Goal: Task Accomplishment & Management: Complete application form

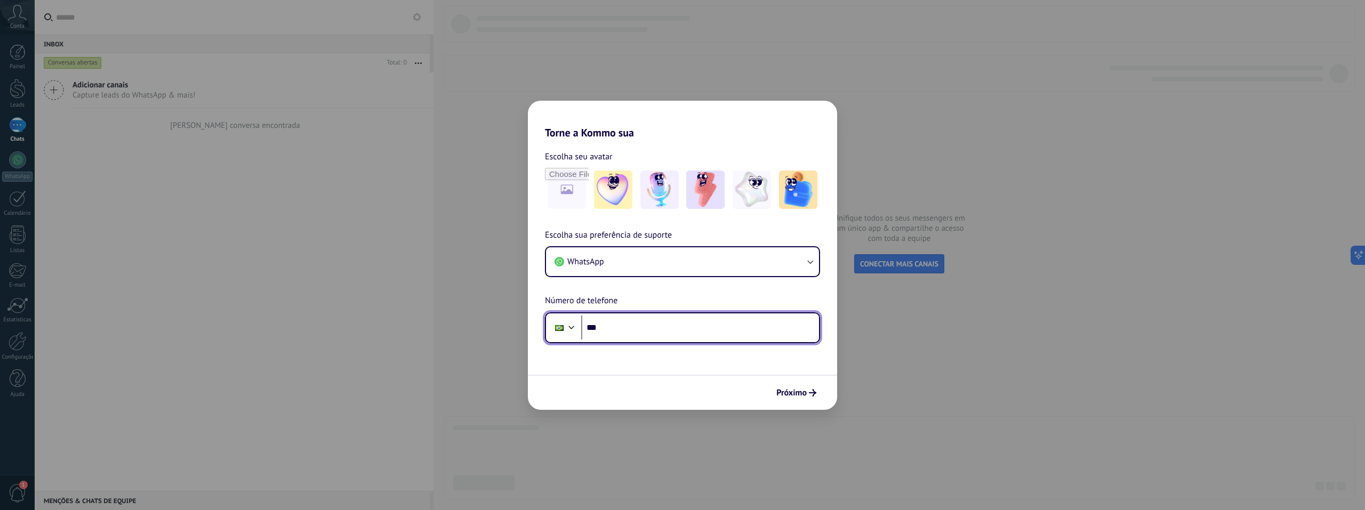
click at [660, 326] on input "***" at bounding box center [700, 328] width 238 height 25
type input "**********"
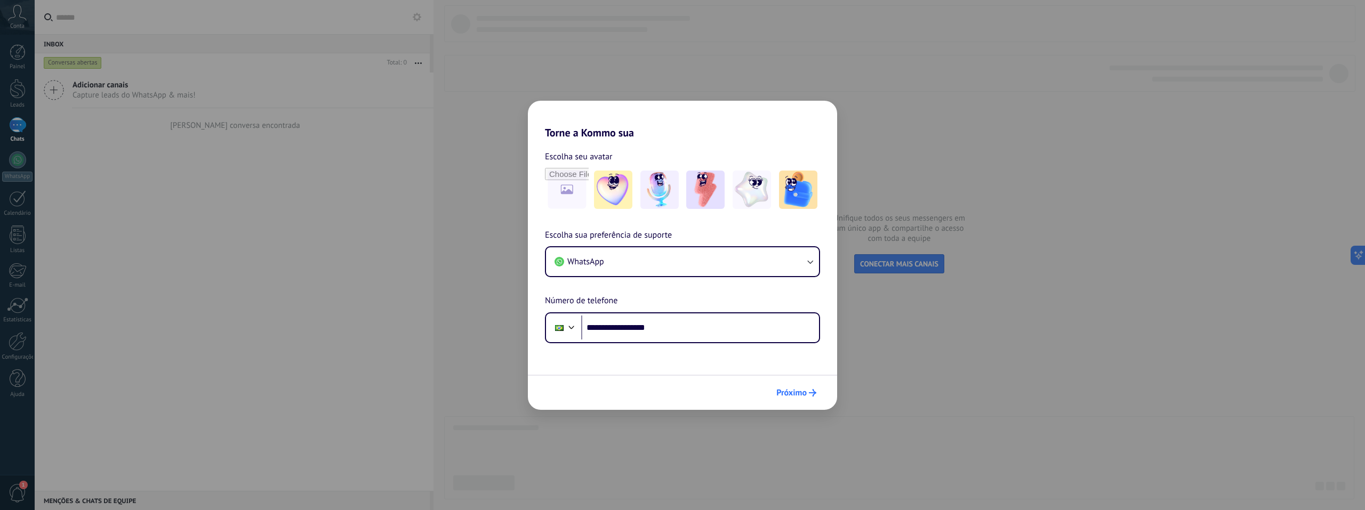
click at [797, 397] on span "Próximo" at bounding box center [791, 392] width 30 height 7
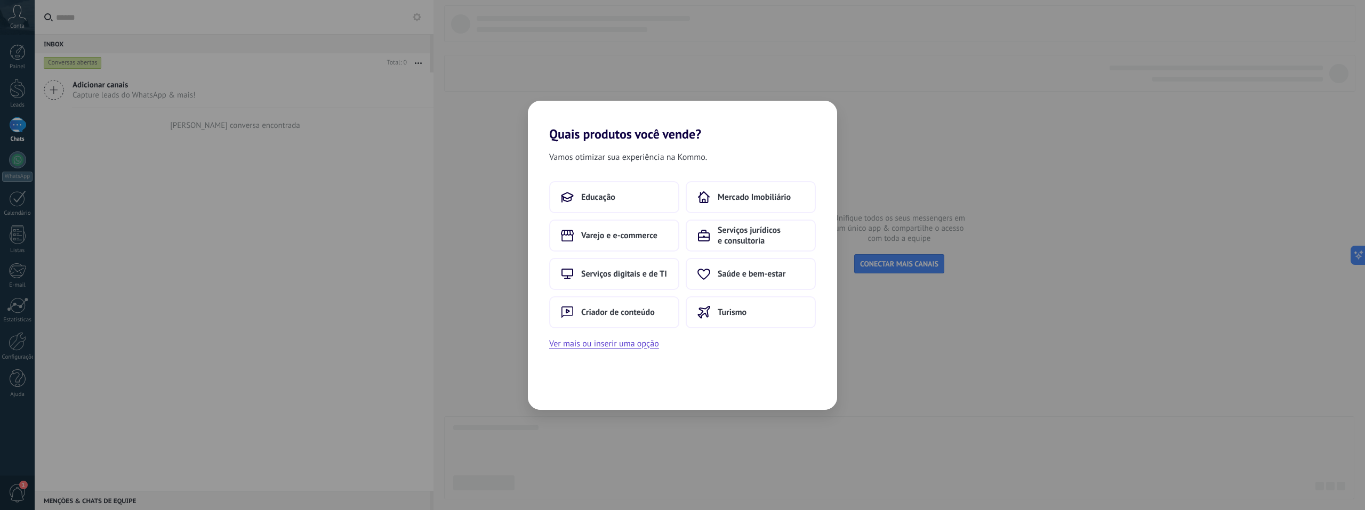
click at [667, 150] on span "Vamos otimizar sua experiência na Kommo." at bounding box center [628, 157] width 158 height 14
click at [670, 154] on span "Vamos otimizar sua experiência na Kommo." at bounding box center [628, 157] width 158 height 14
click at [671, 165] on div "Vamos otimizar sua experiência na Kommo. Educação Mercado Imobiliário Varejo e …" at bounding box center [682, 276] width 309 height 268
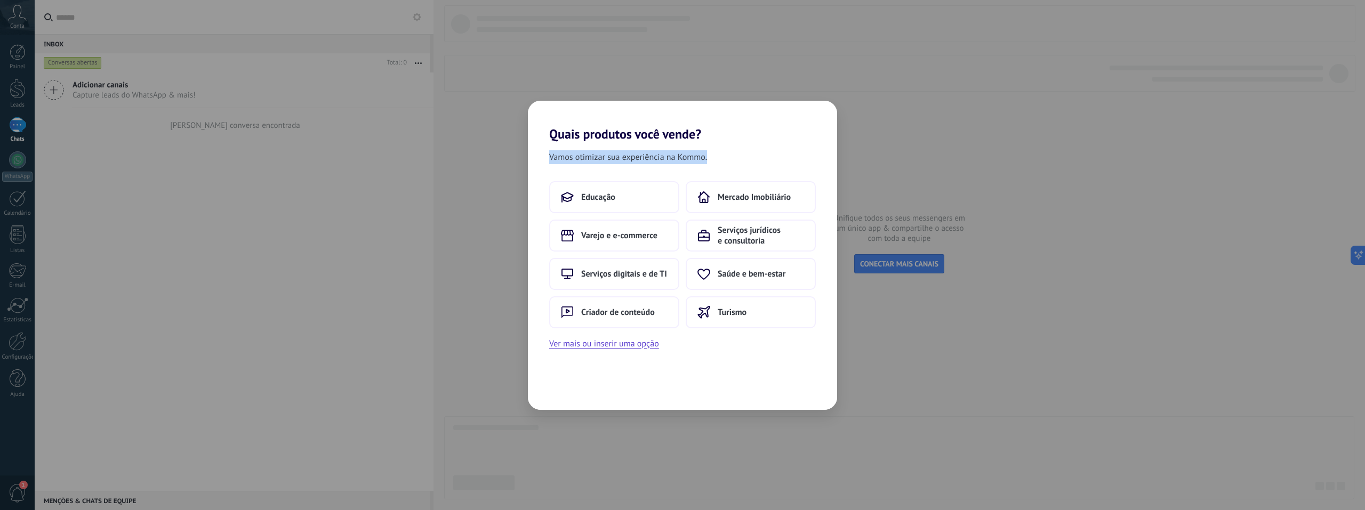
click at [666, 170] on div "Vamos otimizar sua experiência na Kommo. Educação Mercado Imobiliário Varejo e …" at bounding box center [682, 276] width 309 height 268
click at [674, 165] on div "Vamos otimizar sua experiência na Kommo. Educação Mercado Imobiliário Varejo e …" at bounding box center [682, 276] width 309 height 268
click at [668, 275] on button "Serviços digitais e de TI" at bounding box center [614, 274] width 130 height 32
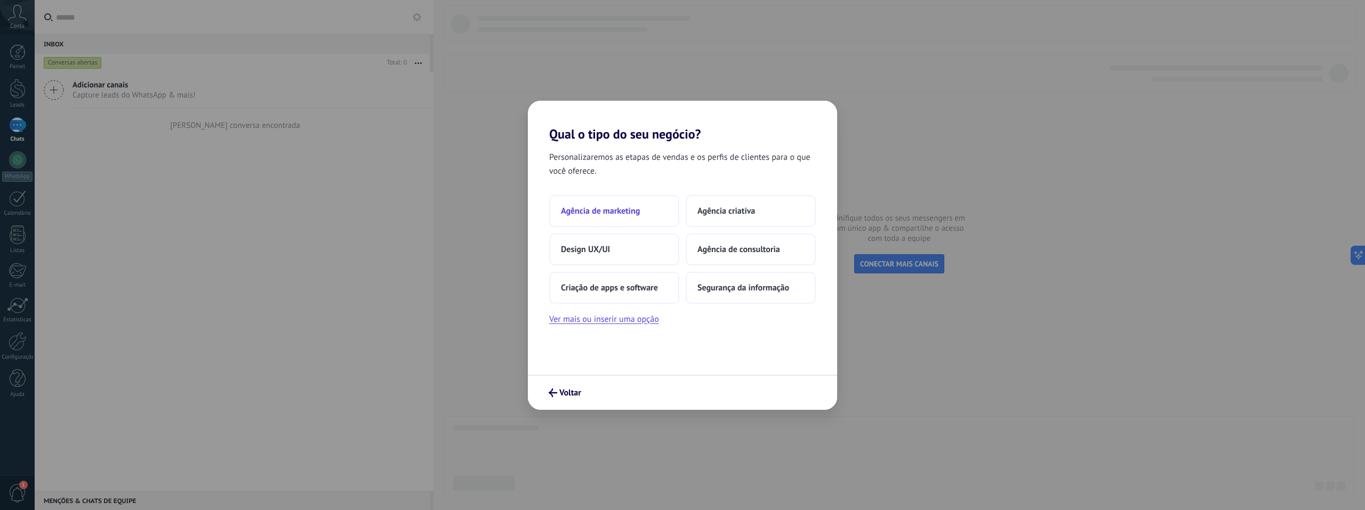
click at [650, 213] on button "Agência de marketing" at bounding box center [614, 211] width 130 height 32
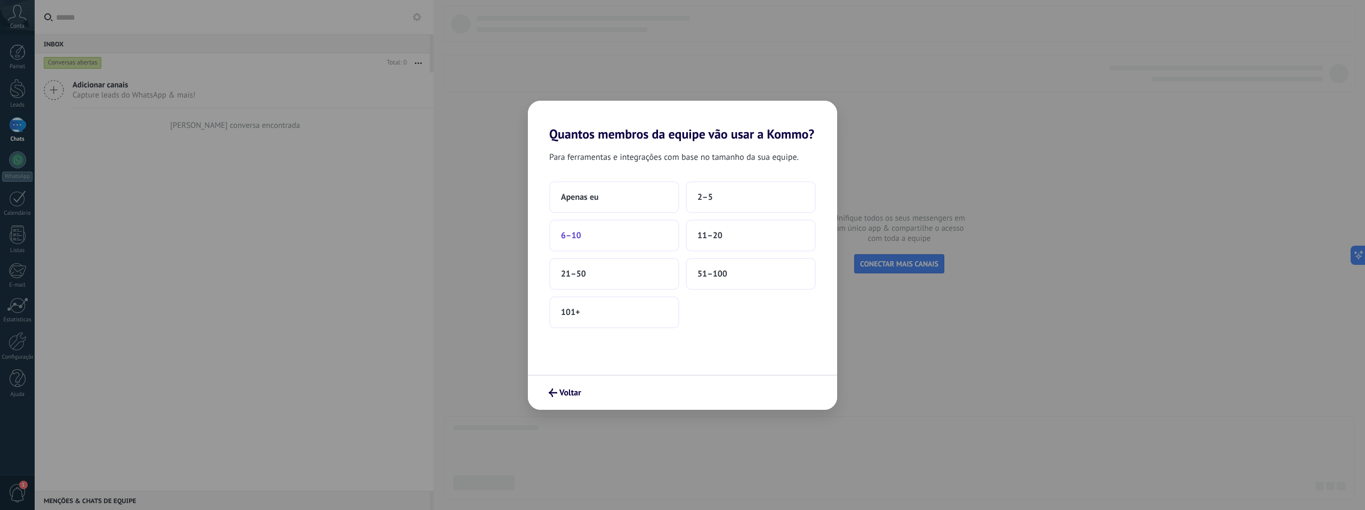
click at [629, 227] on button "6–10" at bounding box center [614, 236] width 130 height 32
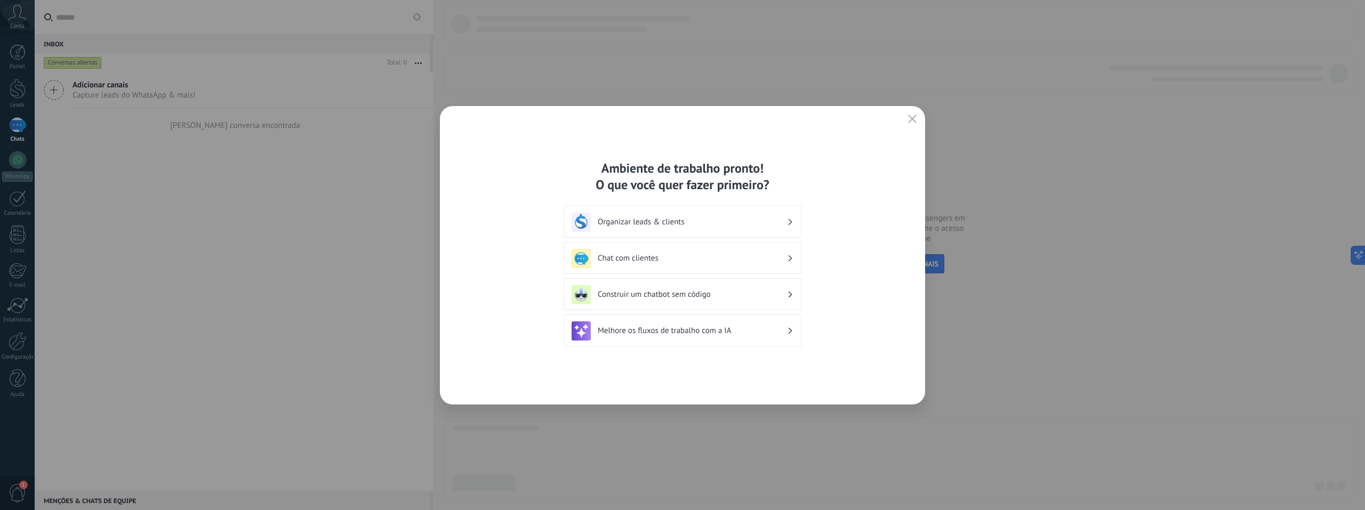
click at [699, 218] on h3 "Organizar leads & clients" at bounding box center [692, 222] width 189 height 10
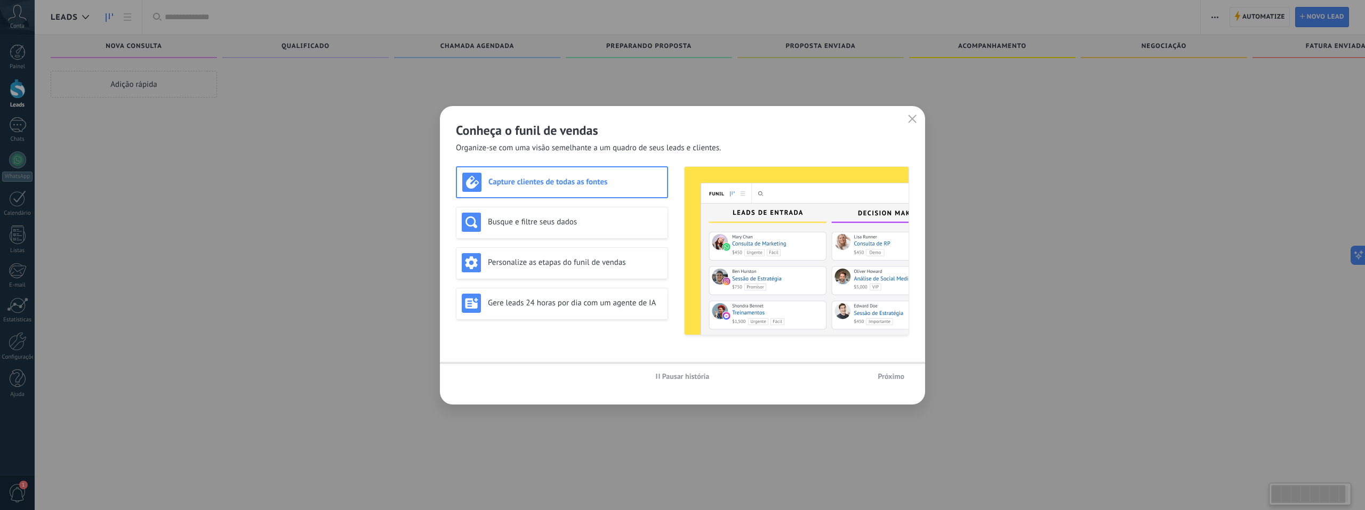
click at [699, 218] on img at bounding box center [797, 251] width 224 height 168
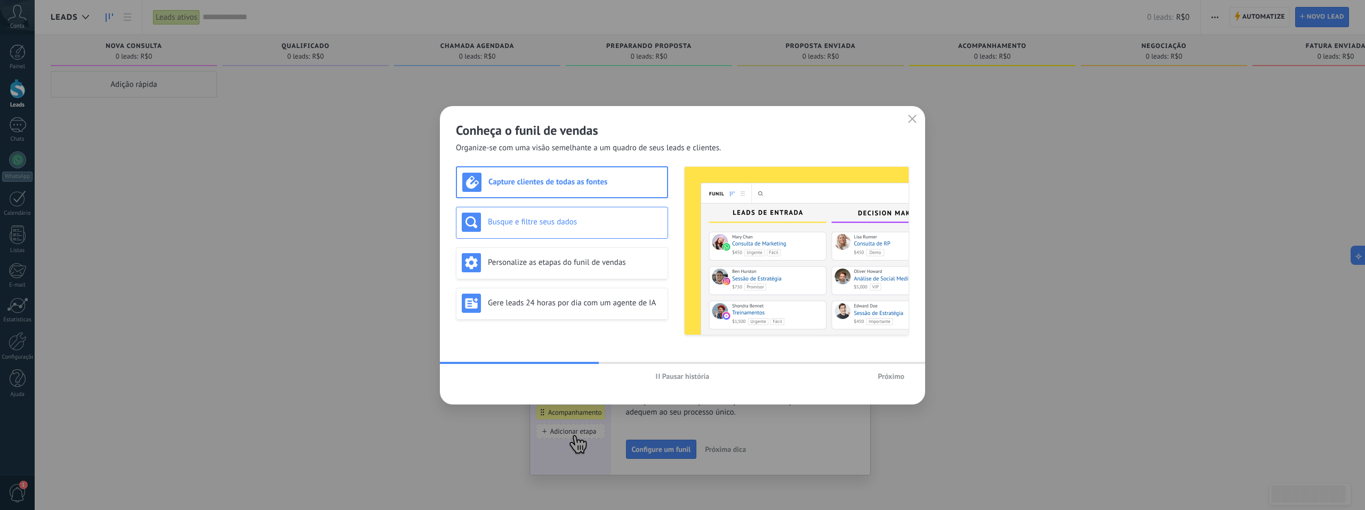
click at [592, 214] on div "Busque e filtre seus dados" at bounding box center [562, 222] width 201 height 19
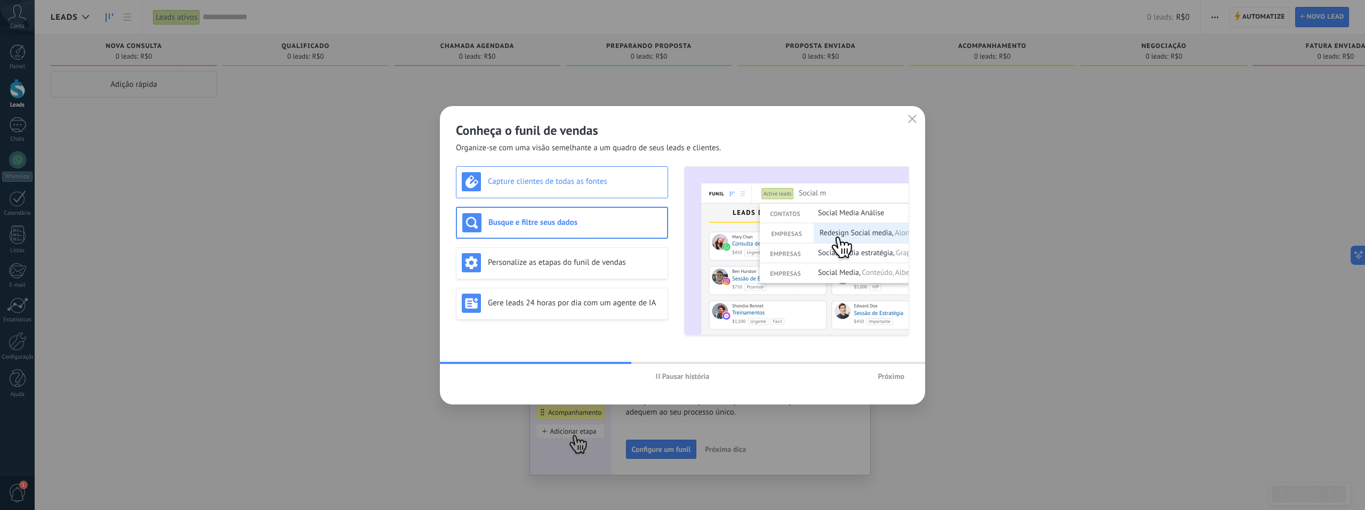
click at [593, 184] on h3 "Capture clientes de todas as fontes" at bounding box center [575, 182] width 174 height 10
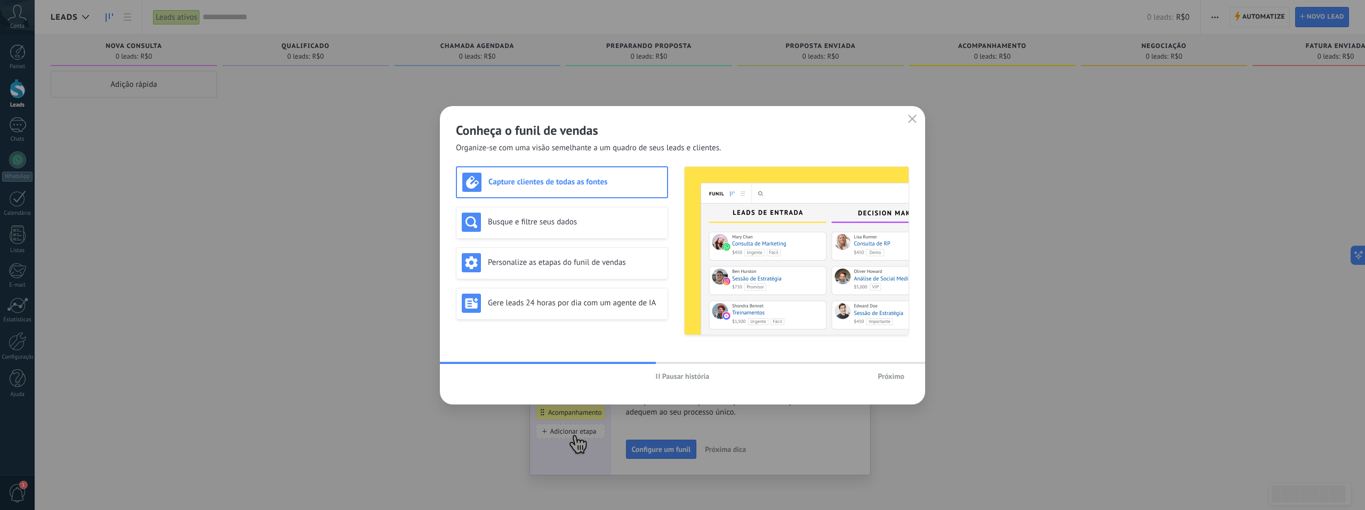
click at [588, 207] on div "Busque e filtre seus dados" at bounding box center [562, 223] width 212 height 32
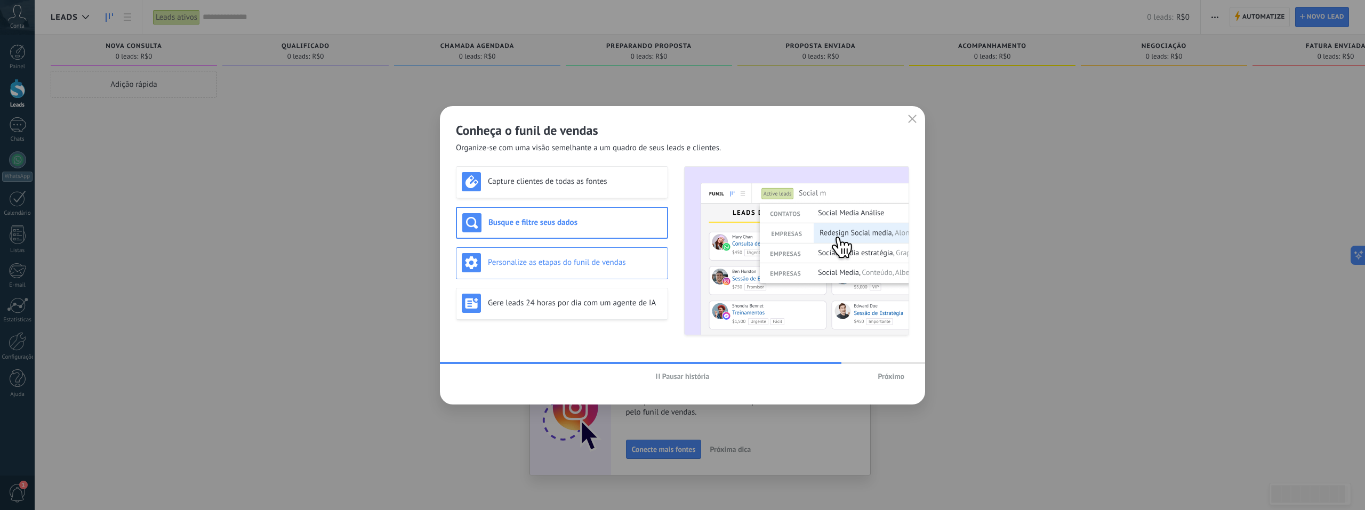
click at [576, 257] on div "Personalize as etapas do funil de vendas" at bounding box center [562, 262] width 201 height 19
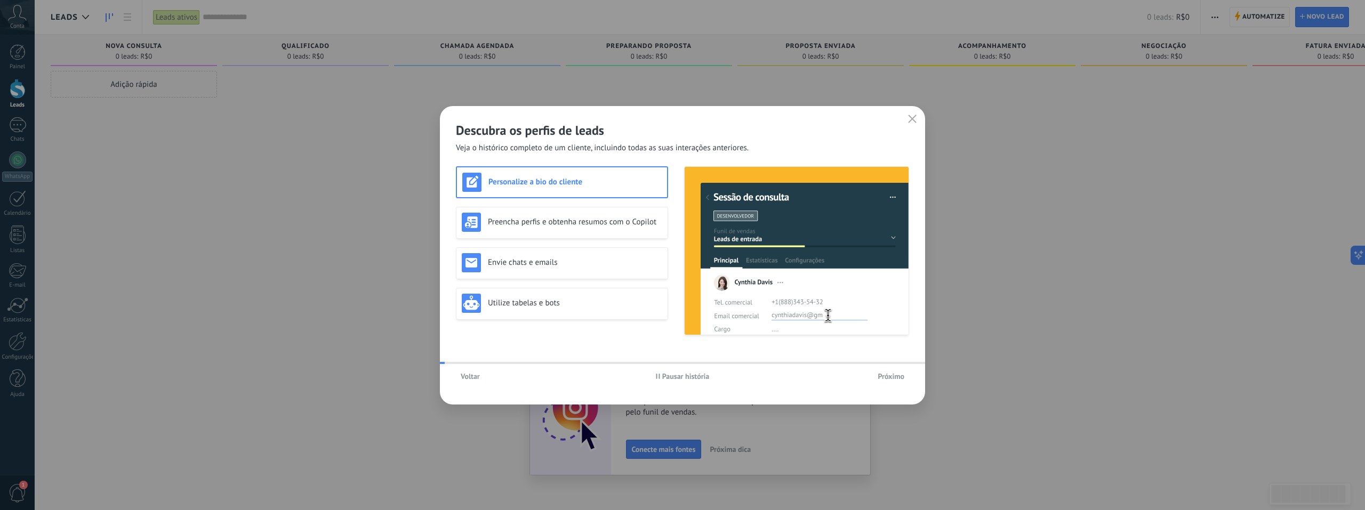
click at [594, 305] on h3 "Utilize tabelas e bots" at bounding box center [575, 303] width 174 height 10
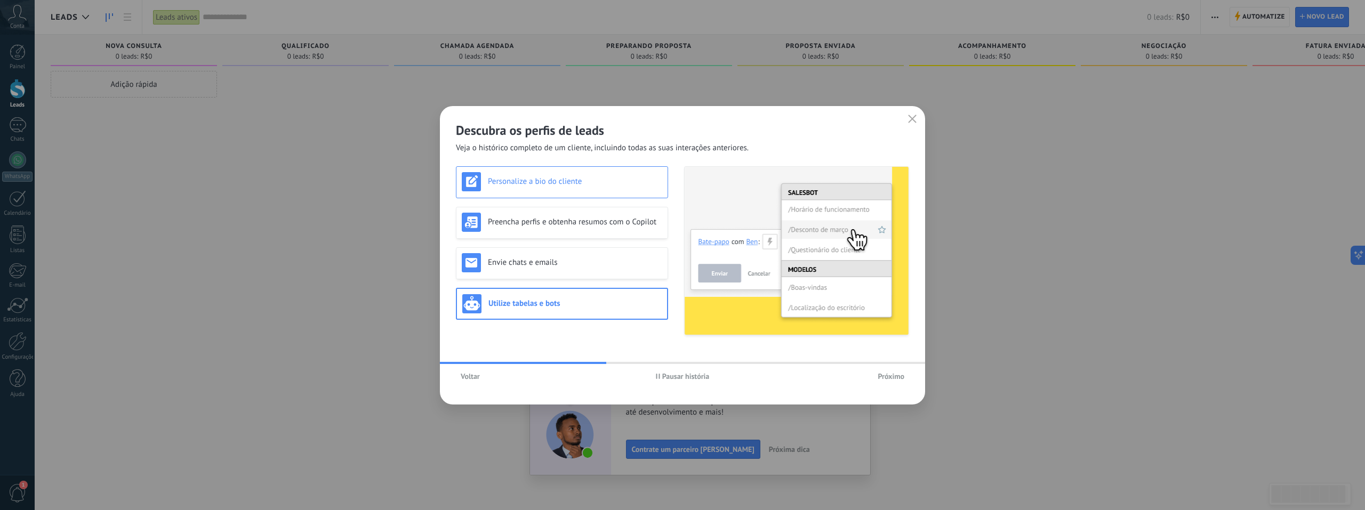
click at [584, 188] on div "Personalize a bio do cliente" at bounding box center [562, 181] width 201 height 19
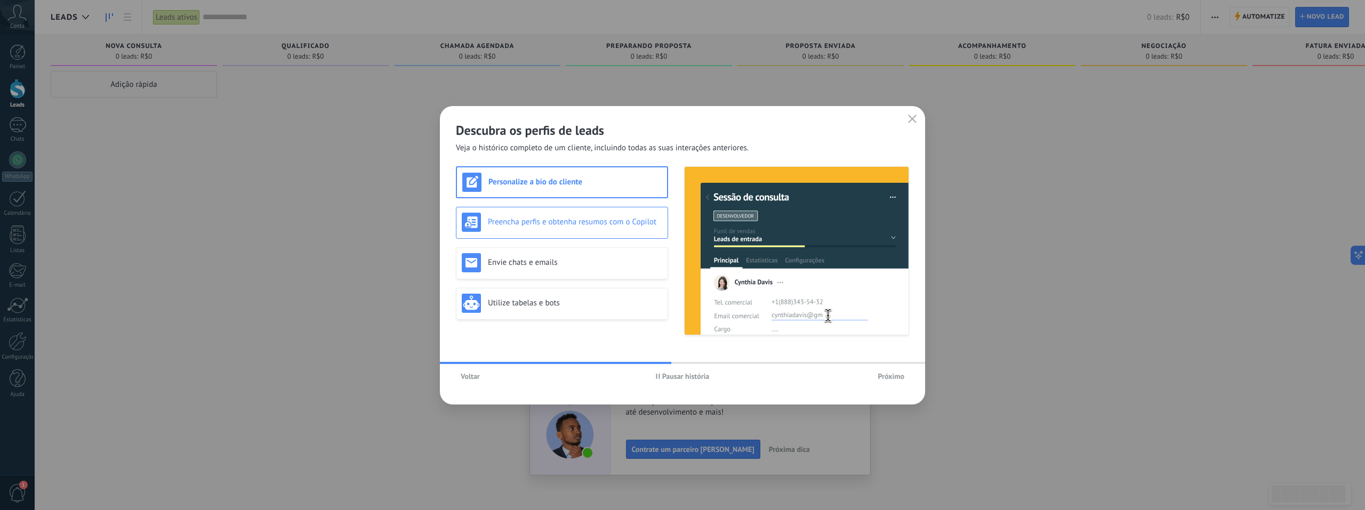
click at [614, 216] on div "Preencha perfis e obtenha resumos com o Copilot" at bounding box center [562, 222] width 201 height 19
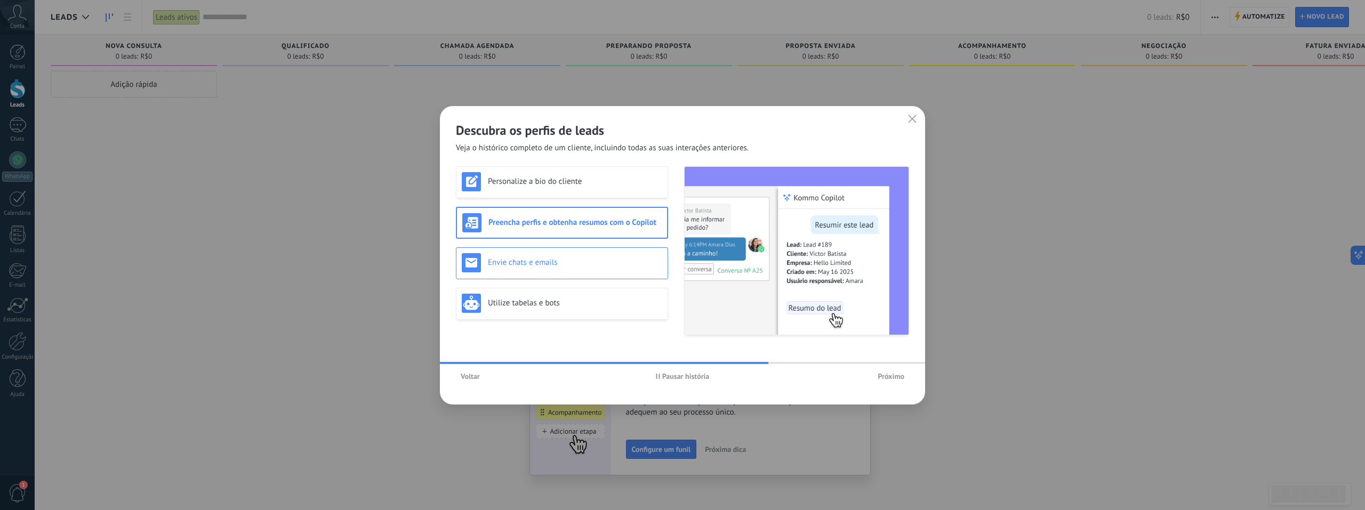
click at [644, 273] on div "Envie chats e emails" at bounding box center [562, 263] width 212 height 32
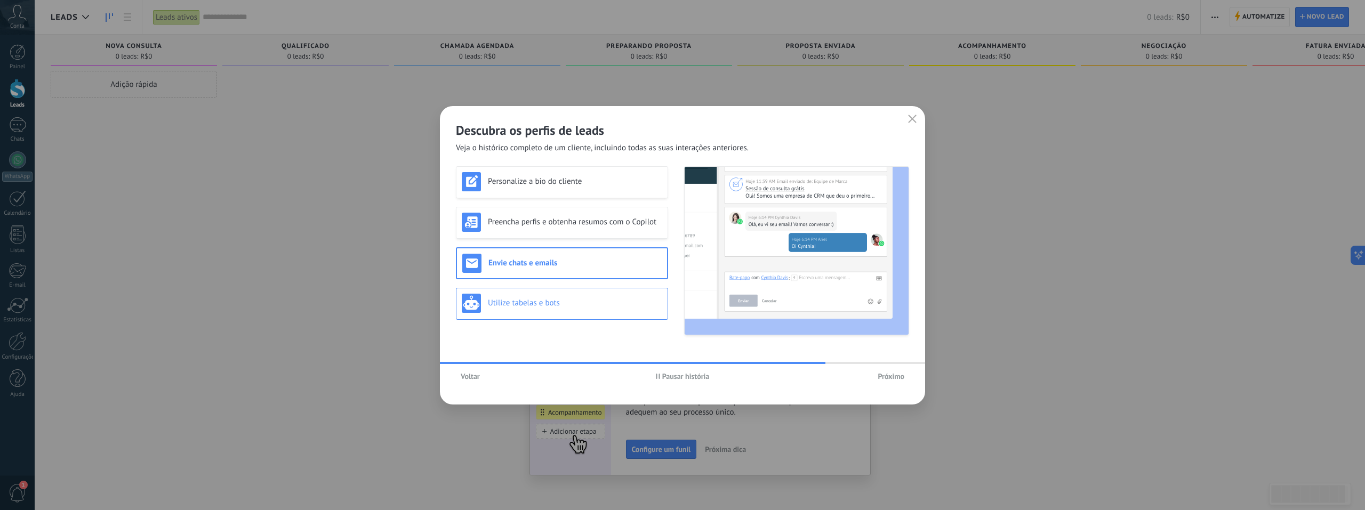
click at [635, 313] on div "Utilize tabelas e bots" at bounding box center [562, 304] width 212 height 32
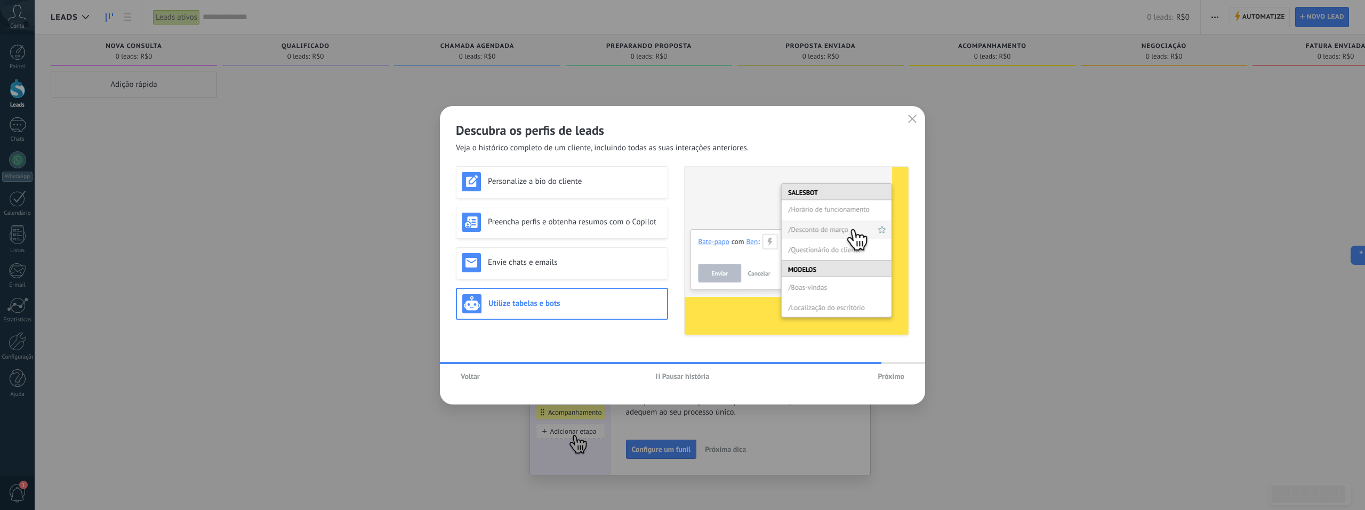
click at [890, 380] on span "Próximo" at bounding box center [891, 376] width 27 height 7
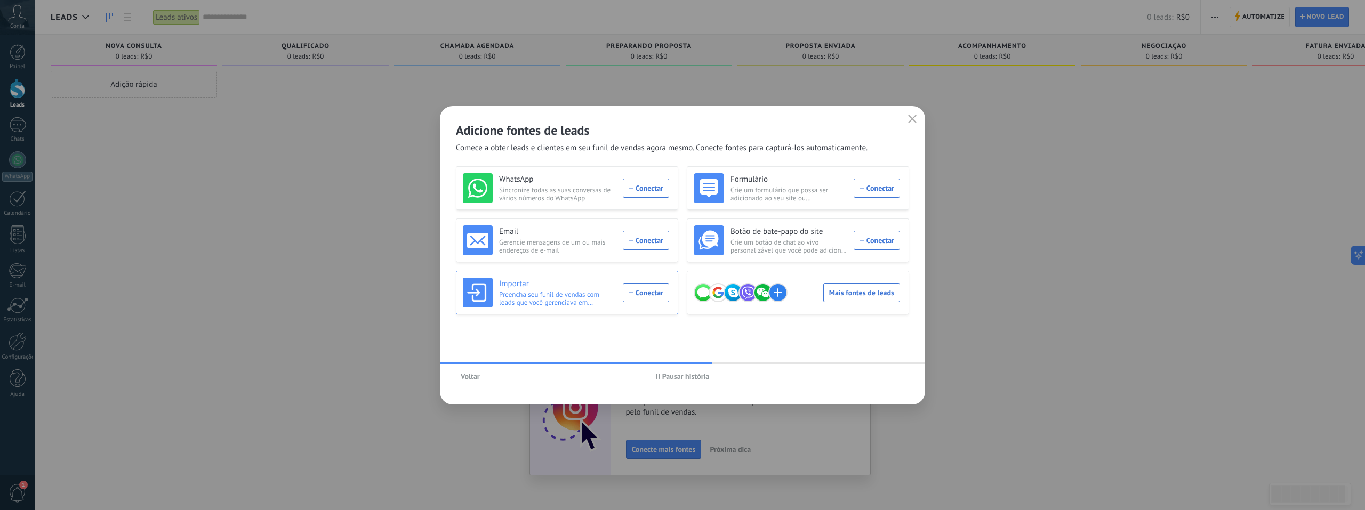
click at [644, 294] on div "Importar Preencha seu funil de vendas com leads que você gerenciava em planilha…" at bounding box center [566, 293] width 206 height 30
